Goal: Transaction & Acquisition: Book appointment/travel/reservation

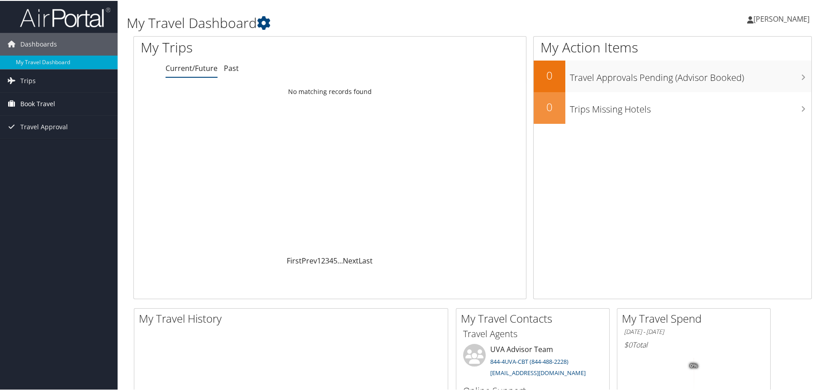
click at [44, 102] on span "Book Travel" at bounding box center [37, 103] width 35 height 23
click at [47, 150] on link "Book/Manage Online Trips" at bounding box center [59, 148] width 118 height 14
click at [33, 102] on span "Book Travel" at bounding box center [37, 103] width 35 height 23
click at [44, 147] on link "Book/Manage Online Trips" at bounding box center [59, 148] width 118 height 14
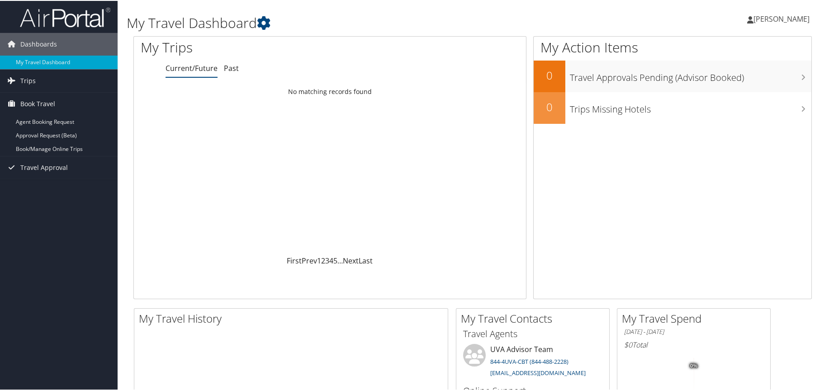
click at [773, 11] on link "[PERSON_NAME]" at bounding box center [782, 18] width 71 height 27
click at [767, 17] on span "[PERSON_NAME]" at bounding box center [781, 18] width 56 height 10
click at [50, 145] on link "Book/Manage Online Trips" at bounding box center [59, 148] width 118 height 14
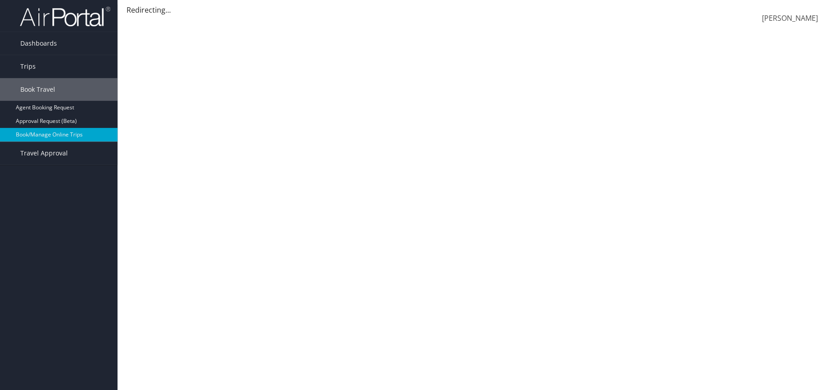
click at [788, 20] on span "[PERSON_NAME]" at bounding box center [790, 18] width 56 height 10
